Goal: Task Accomplishment & Management: Manage account settings

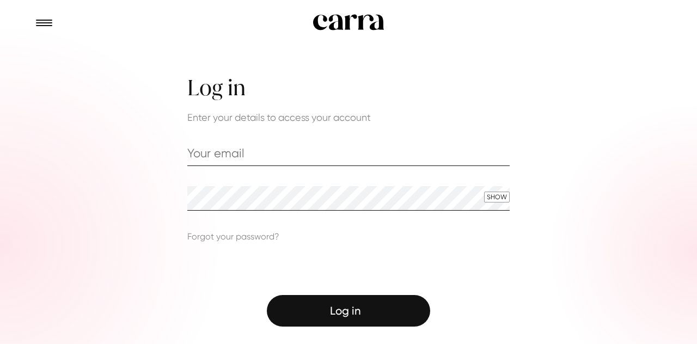
click at [187, 151] on input "email" at bounding box center [348, 153] width 322 height 25
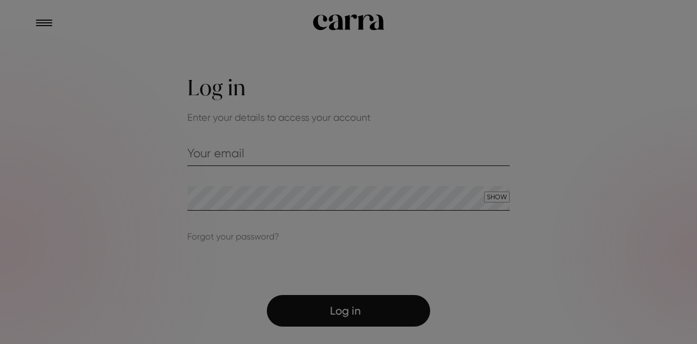
type input "[EMAIL_ADDRESS][PERSON_NAME][DOMAIN_NAME]"
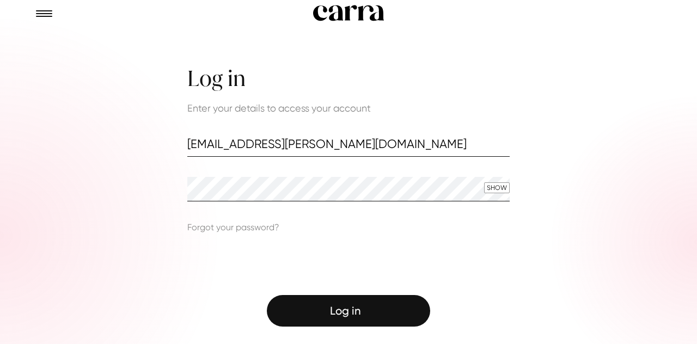
scroll to position [15, 0]
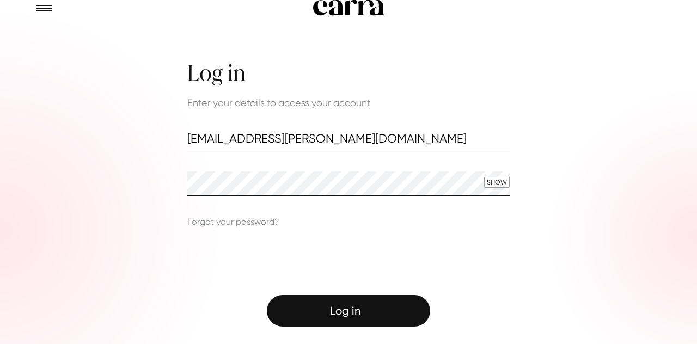
click at [344, 312] on div "Log in" at bounding box center [348, 310] width 70 height 13
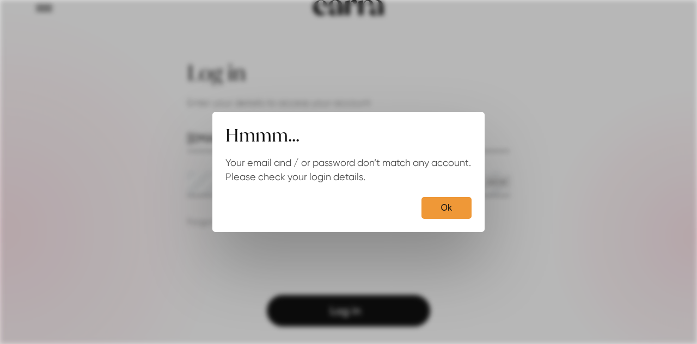
click at [445, 208] on button "Ok" at bounding box center [446, 208] width 50 height 22
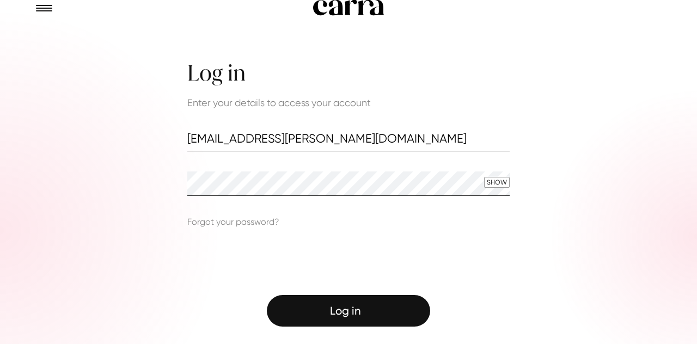
click at [344, 315] on div "Log in" at bounding box center [348, 310] width 70 height 13
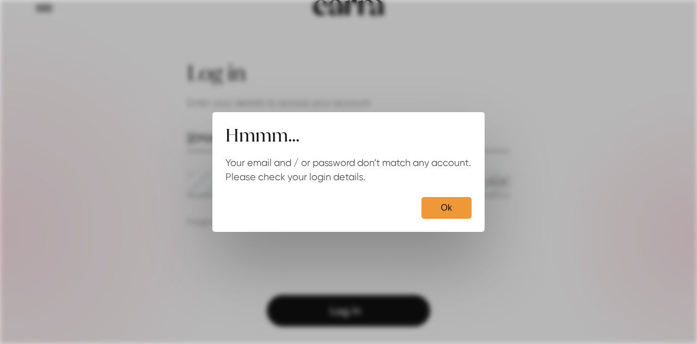
click at [445, 204] on button "Ok" at bounding box center [446, 208] width 50 height 22
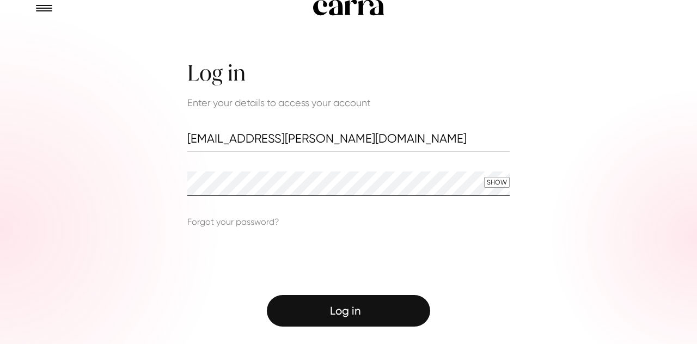
click at [499, 181] on button "Show" at bounding box center [497, 182] width 26 height 11
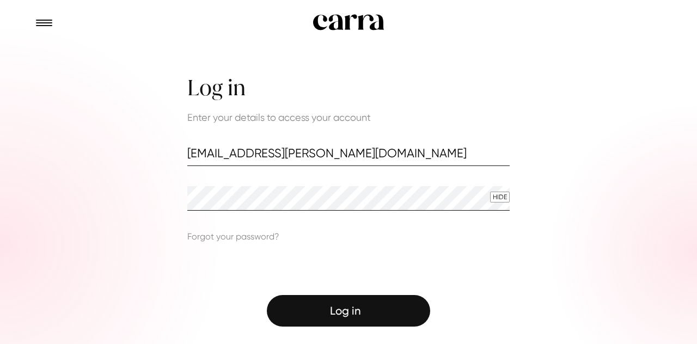
scroll to position [0, 0]
